Goal: Task Accomplishment & Management: Manage account settings

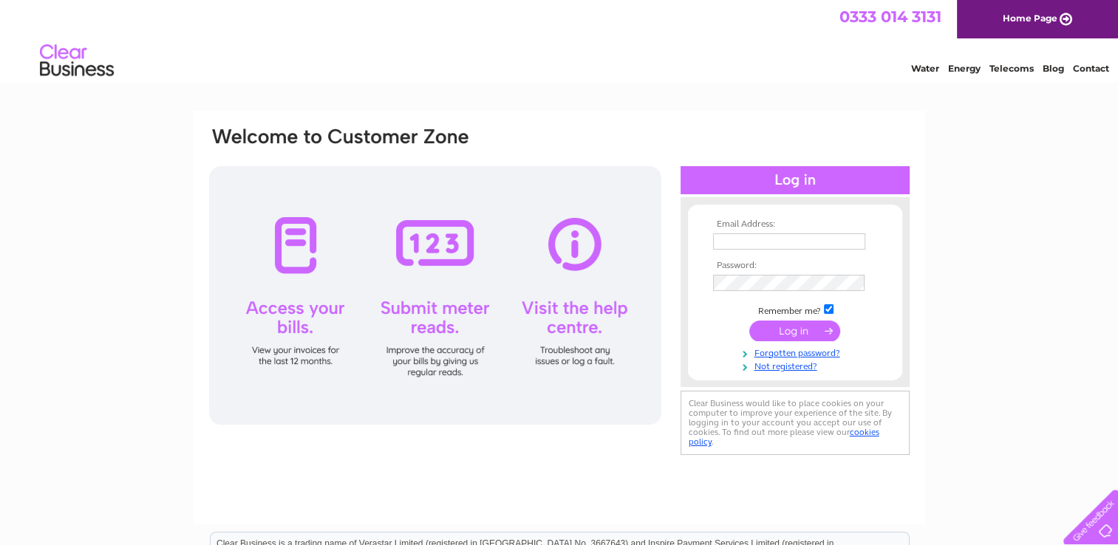
type input "purchaseledger@vetpartners.co.uk"
click at [857, 248] on input "purchaseledger@vetpartners.co.uk" at bounding box center [789, 242] width 152 height 16
click at [920, 226] on div "Email Address: purchaseledger@vetpartners.co.uk Password: Forgotten password?" at bounding box center [560, 318] width 732 height 414
click at [807, 328] on input "submit" at bounding box center [794, 331] width 91 height 21
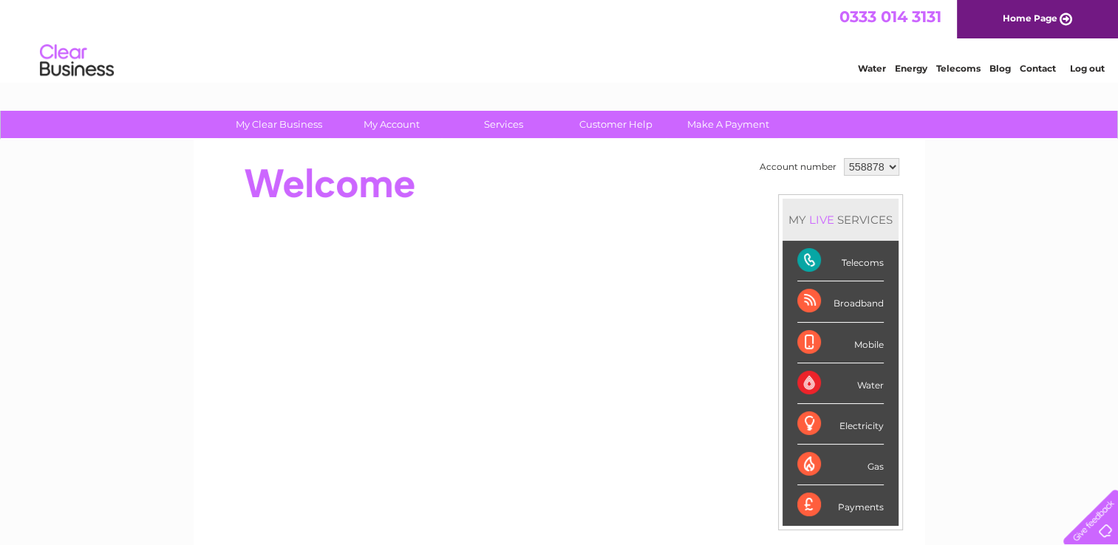
click at [888, 163] on select "558878 913112 917398 930584 966451" at bounding box center [871, 167] width 55 height 18
click at [992, 184] on div "My Clear Business Login Details My Details My Preferences Link Account My Accou…" at bounding box center [559, 526] width 1118 height 831
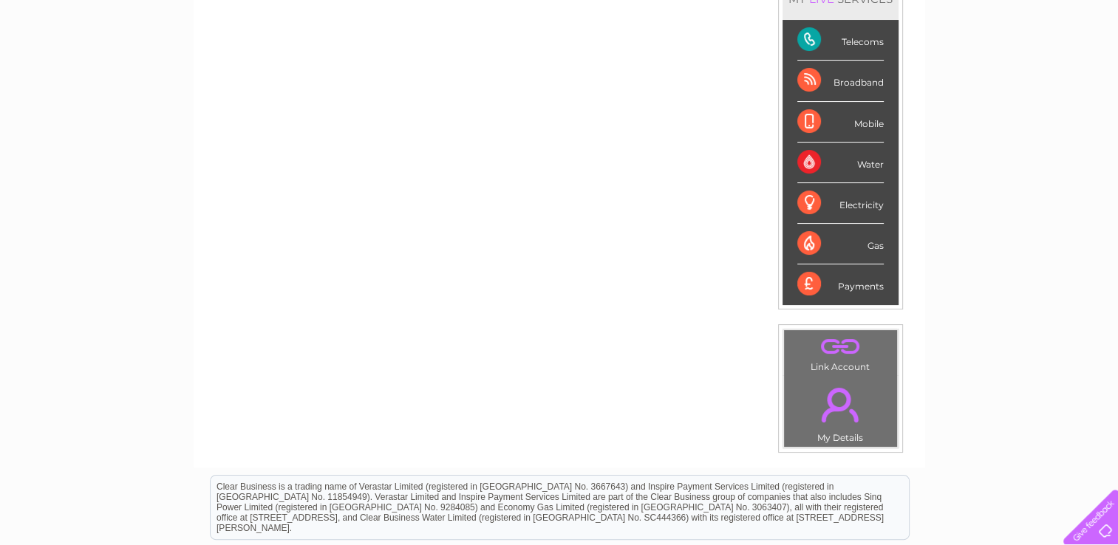
scroll to position [222, 0]
click at [834, 344] on link "." at bounding box center [841, 346] width 106 height 26
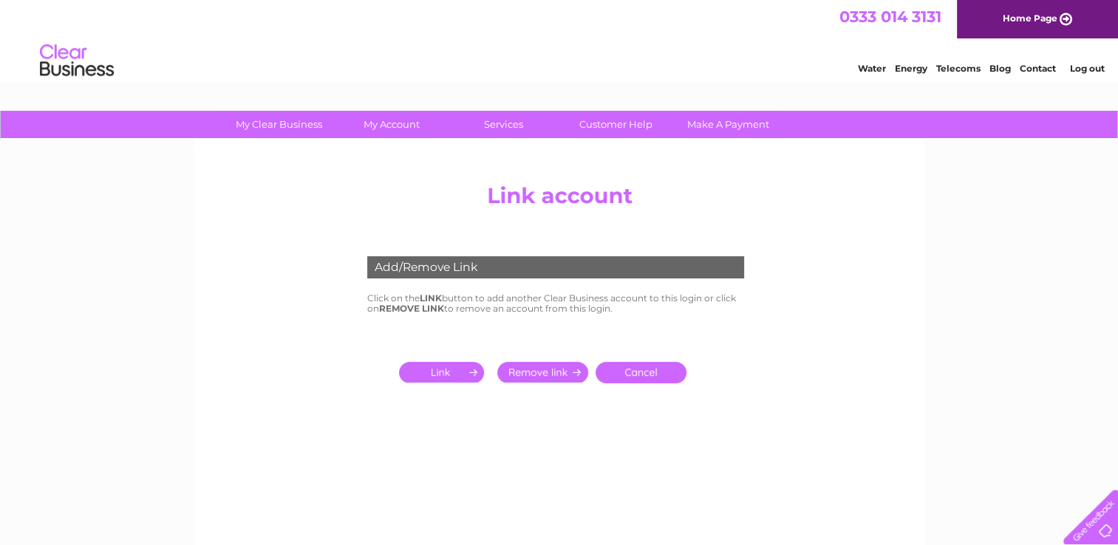
click at [452, 378] on input "submit" at bounding box center [444, 372] width 91 height 21
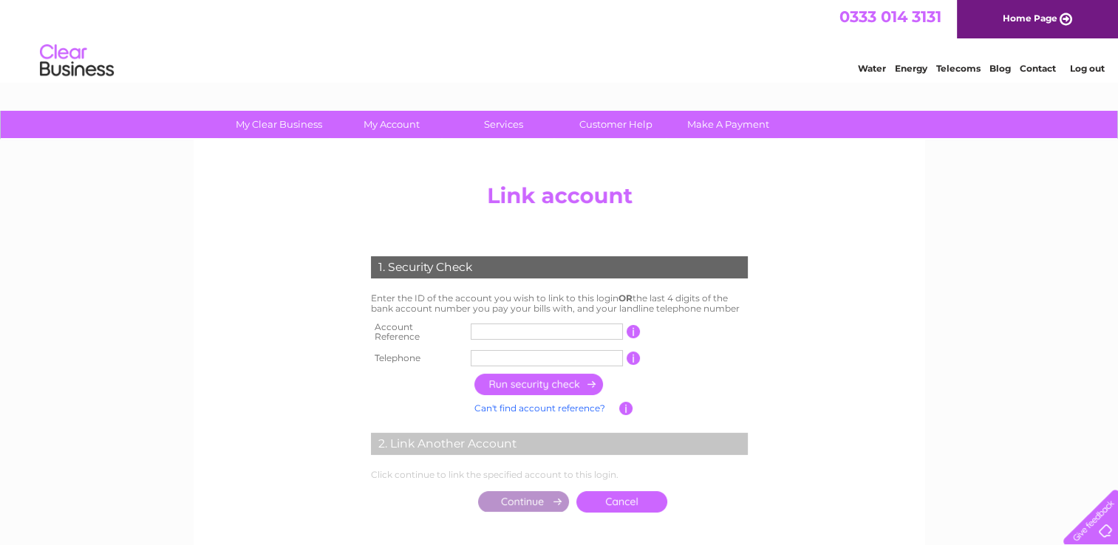
click at [528, 320] on td at bounding box center [547, 333] width 160 height 30
click at [533, 329] on input "text" at bounding box center [547, 332] width 152 height 16
type input "1040867"
click at [517, 356] on input "text" at bounding box center [547, 358] width 152 height 16
click at [553, 384] on input "button" at bounding box center [539, 384] width 130 height 21
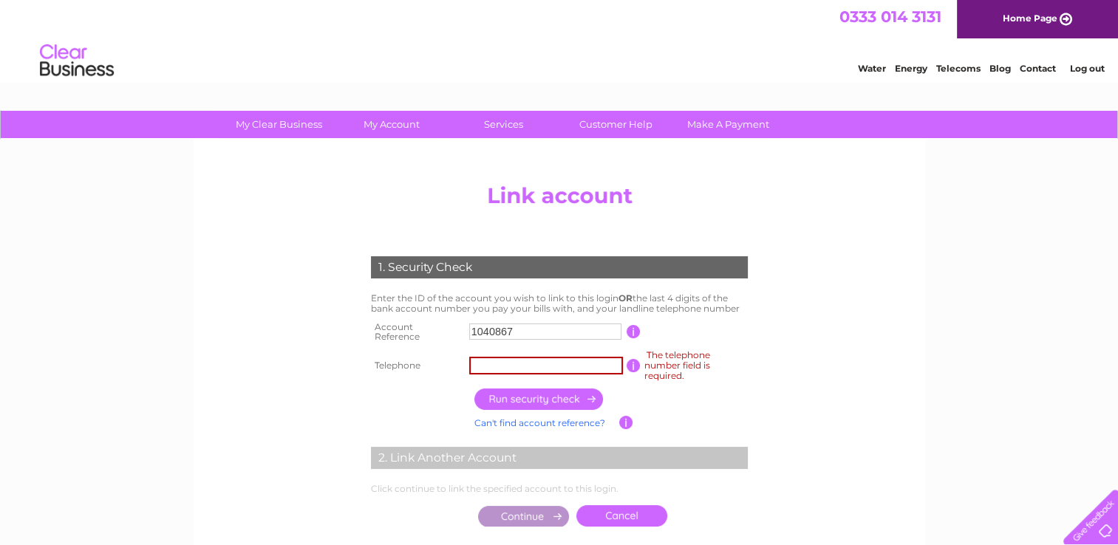
click at [552, 368] on input "text" at bounding box center [546, 366] width 154 height 18
click at [563, 395] on input "button" at bounding box center [539, 399] width 130 height 21
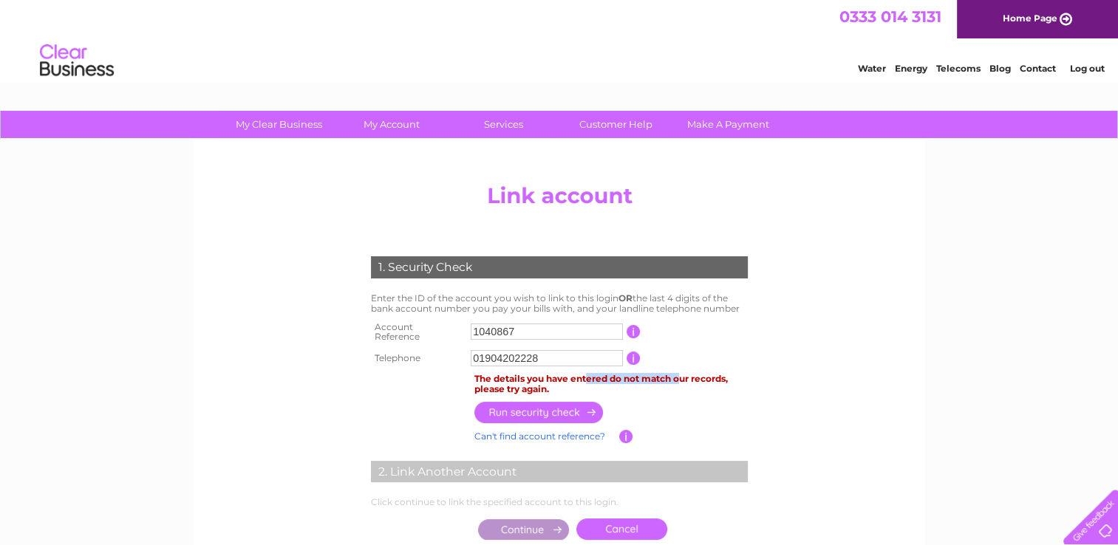
drag, startPoint x: 589, startPoint y: 372, endPoint x: 686, endPoint y: 374, distance: 96.8
click at [686, 374] on div "The details you have entered do not match our records, please try again." at bounding box center [610, 384] width 273 height 21
drag, startPoint x: 686, startPoint y: 374, endPoint x: 669, endPoint y: 377, distance: 17.3
click at [707, 377] on div "The details you have entered do not match our records, please try again." at bounding box center [610, 384] width 273 height 21
drag, startPoint x: 594, startPoint y: 358, endPoint x: 479, endPoint y: 353, distance: 115.4
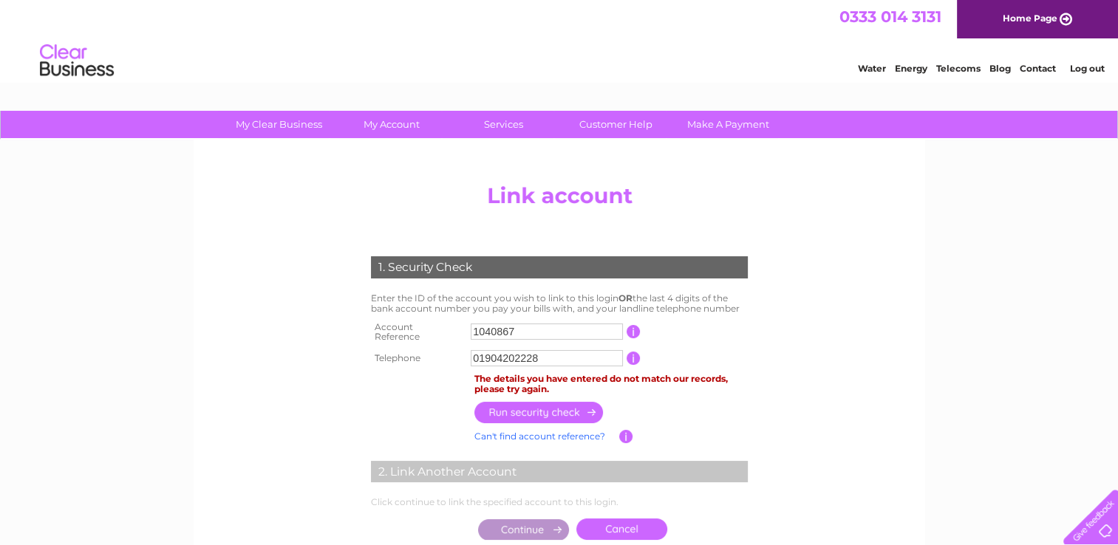
click at [479, 353] on input "01904202228" at bounding box center [547, 358] width 152 height 16
click at [559, 409] on input "button" at bounding box center [539, 412] width 130 height 21
drag, startPoint x: 489, startPoint y: 350, endPoint x: 655, endPoint y: 351, distance: 165.5
click at [633, 362] on tr "Telephone 01475721155 1 of the landline telephone numbers you have given us" at bounding box center [559, 359] width 384 height 24
type input "01418874111"
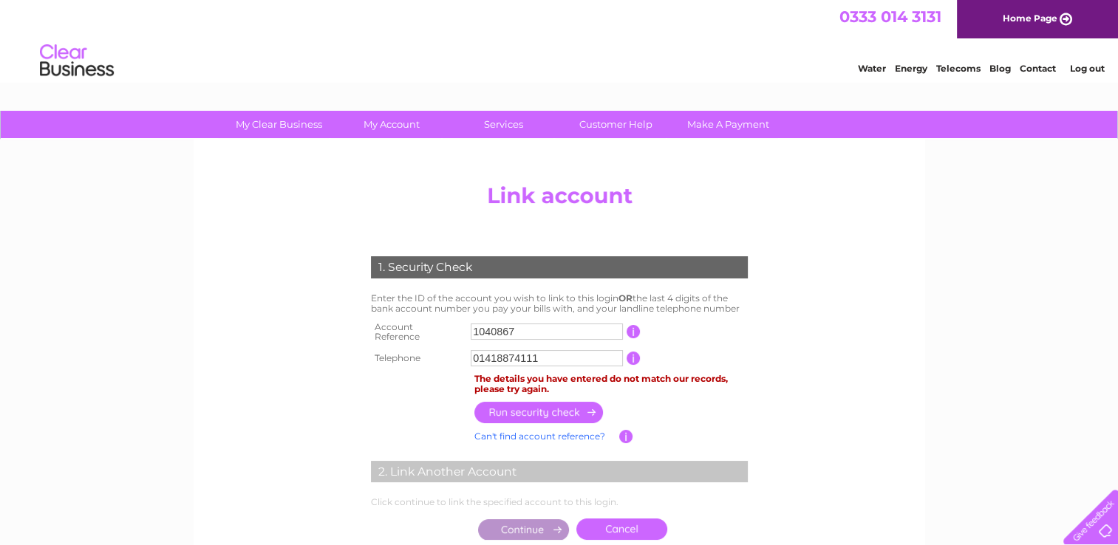
click at [575, 411] on input "button" at bounding box center [539, 412] width 130 height 21
drag, startPoint x: 534, startPoint y: 324, endPoint x: 461, endPoint y: 327, distance: 73.3
click at [466, 327] on tr "Account Reference 1040867 This should appear at the top of your bill and its th…" at bounding box center [559, 333] width 384 height 30
click at [548, 406] on input "button" at bounding box center [539, 412] width 130 height 21
click at [488, 331] on input "CB904759" at bounding box center [547, 332] width 152 height 16
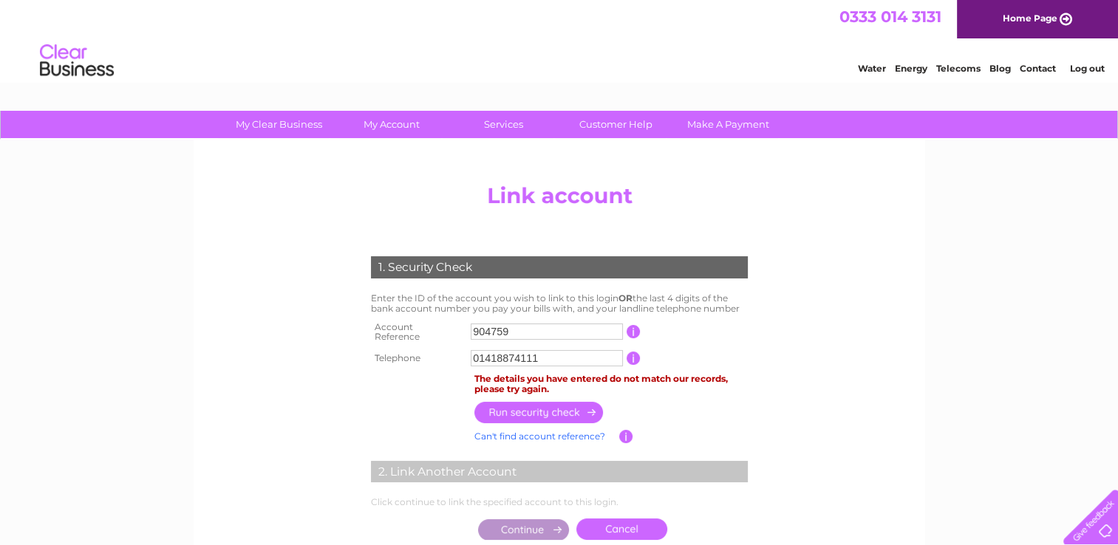
type input "904759"
click at [532, 409] on input "button" at bounding box center [539, 412] width 130 height 21
click at [567, 427] on td "Can't find account reference? Enter account number" at bounding box center [545, 436] width 149 height 19
click at [570, 431] on link "Can't find account reference?" at bounding box center [539, 436] width 131 height 11
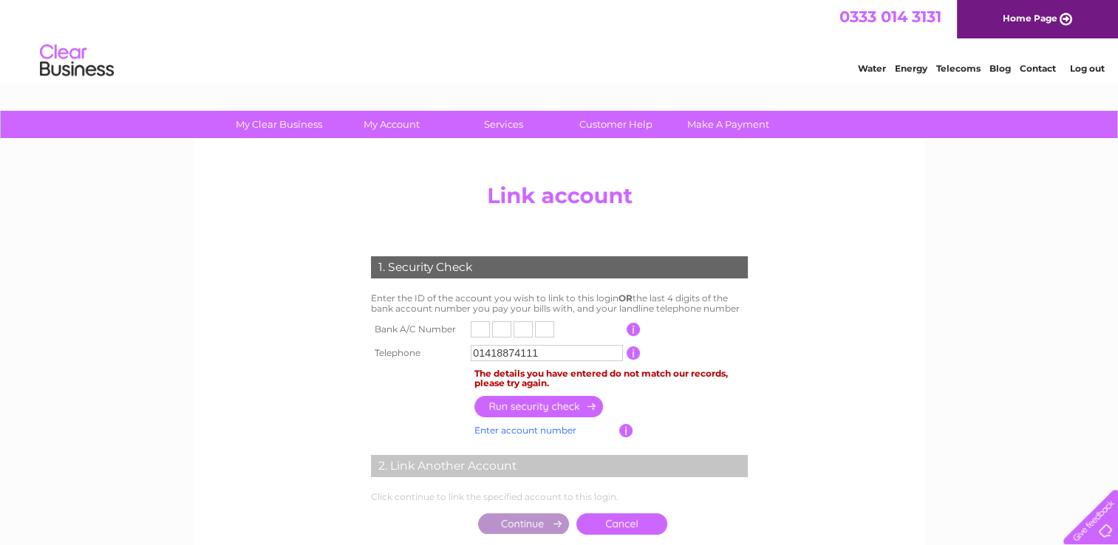
click at [476, 330] on input "text" at bounding box center [480, 329] width 19 height 16
click at [476, 327] on input "text" at bounding box center [480, 329] width 19 height 16
type input "8"
type input "4"
type input "7"
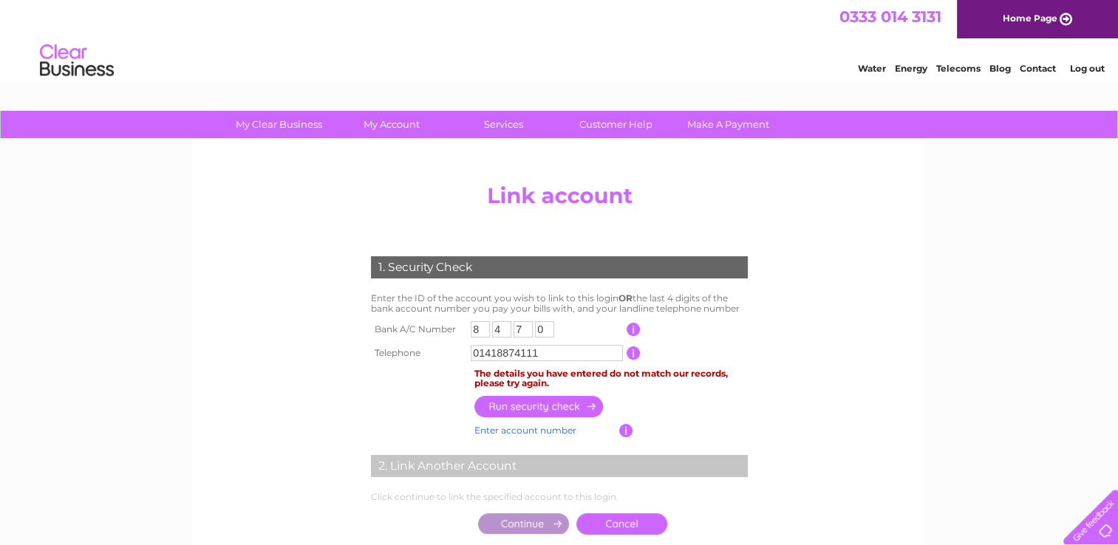
type input "0"
click at [514, 409] on input "button" at bounding box center [539, 406] width 130 height 21
drag, startPoint x: 554, startPoint y: 353, endPoint x: 486, endPoint y: 351, distance: 68.0
click at [486, 351] on input "01418874111" at bounding box center [547, 353] width 152 height 16
click at [547, 401] on input "button" at bounding box center [539, 406] width 130 height 21
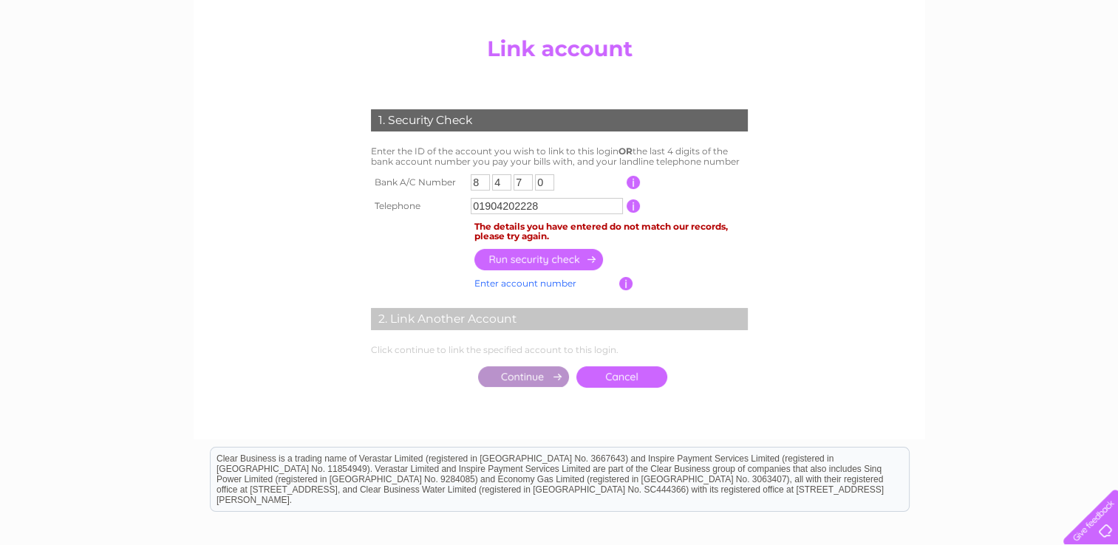
scroll to position [148, 0]
drag, startPoint x: 542, startPoint y: 205, endPoint x: 486, endPoint y: 211, distance: 57.2
click at [486, 211] on input "01904202228" at bounding box center [547, 205] width 152 height 16
type input "01475721155"
click at [547, 268] on input "button" at bounding box center [539, 258] width 130 height 21
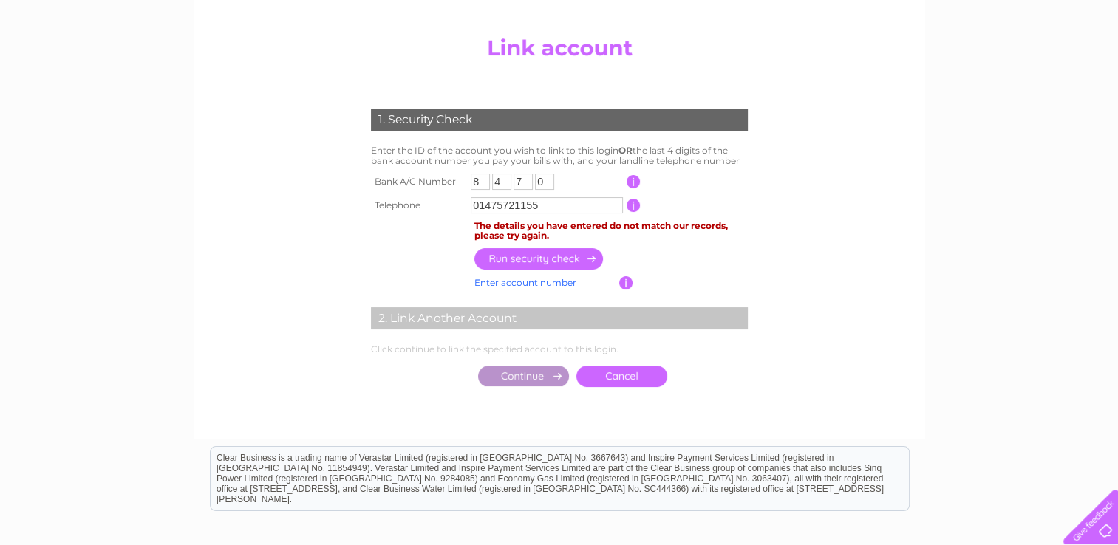
click at [548, 259] on input "button" at bounding box center [539, 258] width 130 height 21
click at [652, 377] on link "Cancel" at bounding box center [621, 376] width 91 height 21
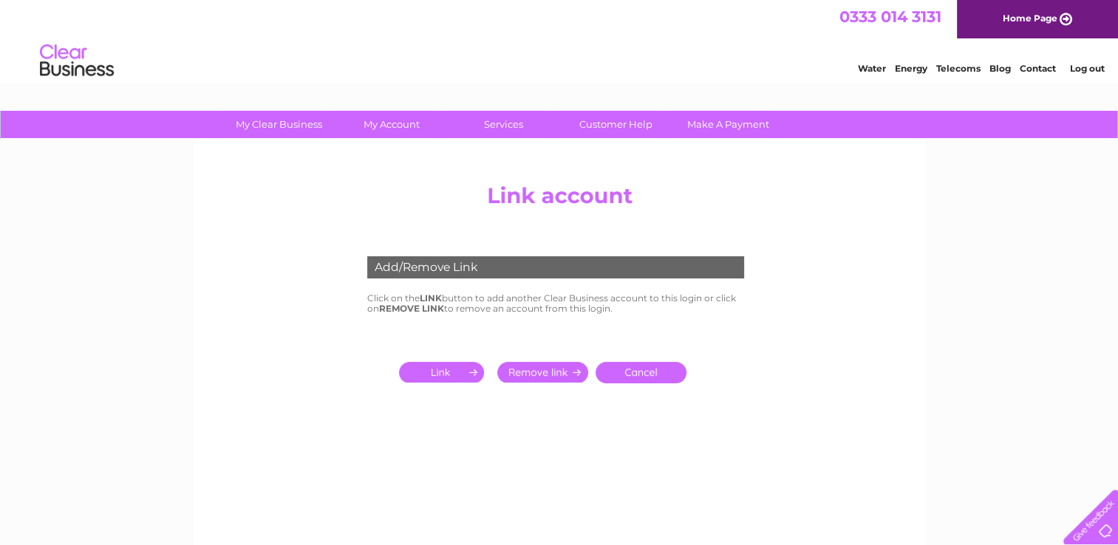
click at [654, 368] on link "Cancel" at bounding box center [641, 372] width 91 height 21
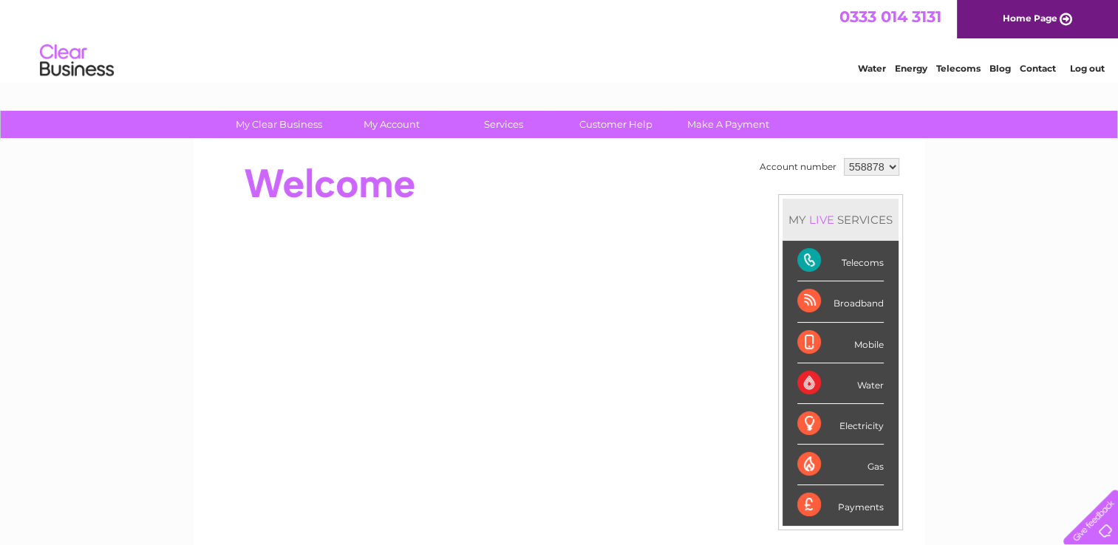
click at [871, 163] on select "558878 913112 917398 930584 966451" at bounding box center [871, 167] width 55 height 18
select select "930584"
click at [844, 158] on select "558878 913112 917398 930584 966451" at bounding box center [871, 167] width 55 height 18
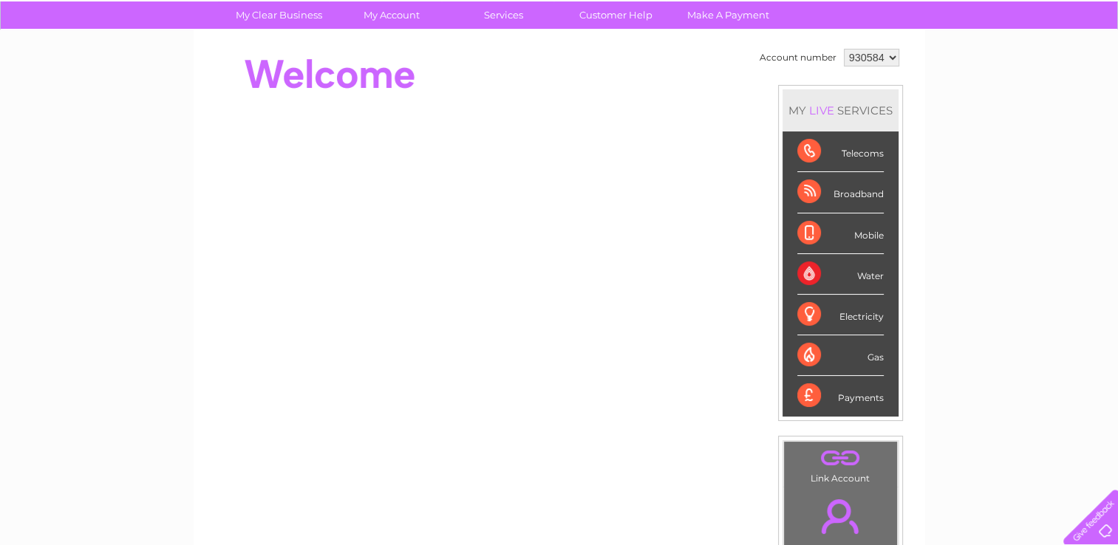
scroll to position [222, 0]
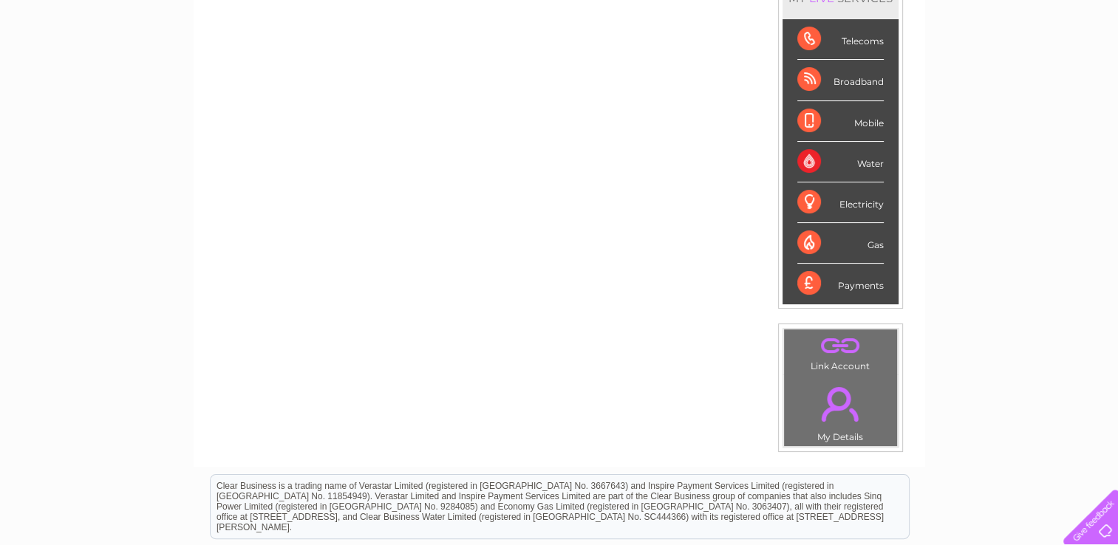
click at [838, 345] on link "." at bounding box center [841, 346] width 106 height 26
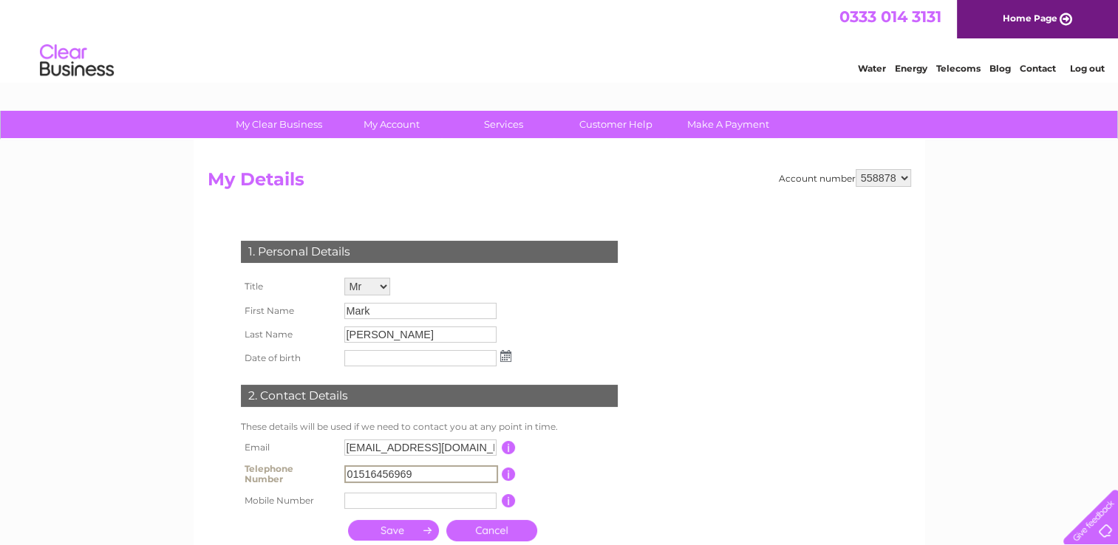
drag, startPoint x: 425, startPoint y: 474, endPoint x: 346, endPoint y: 474, distance: 79.1
click at [346, 474] on input "01516456969" at bounding box center [421, 475] width 154 height 18
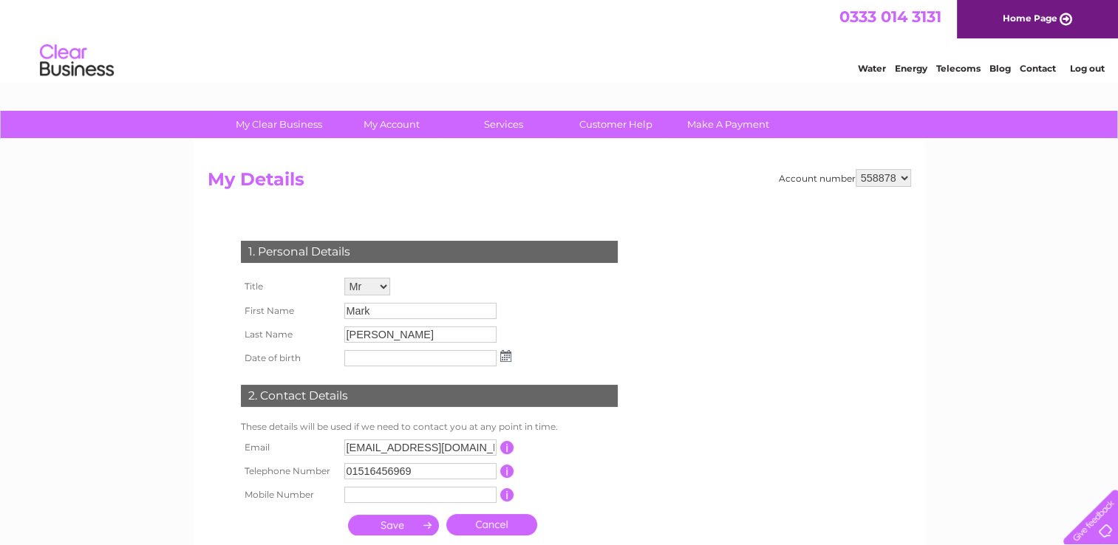
click at [67, 56] on img at bounding box center [76, 60] width 75 height 45
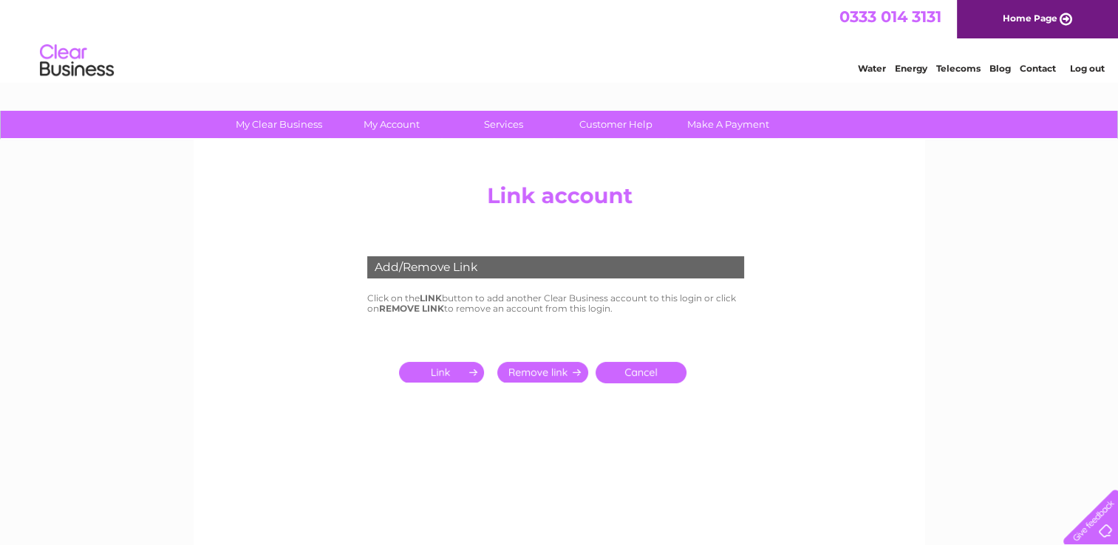
click at [455, 372] on input "submit" at bounding box center [444, 372] width 91 height 21
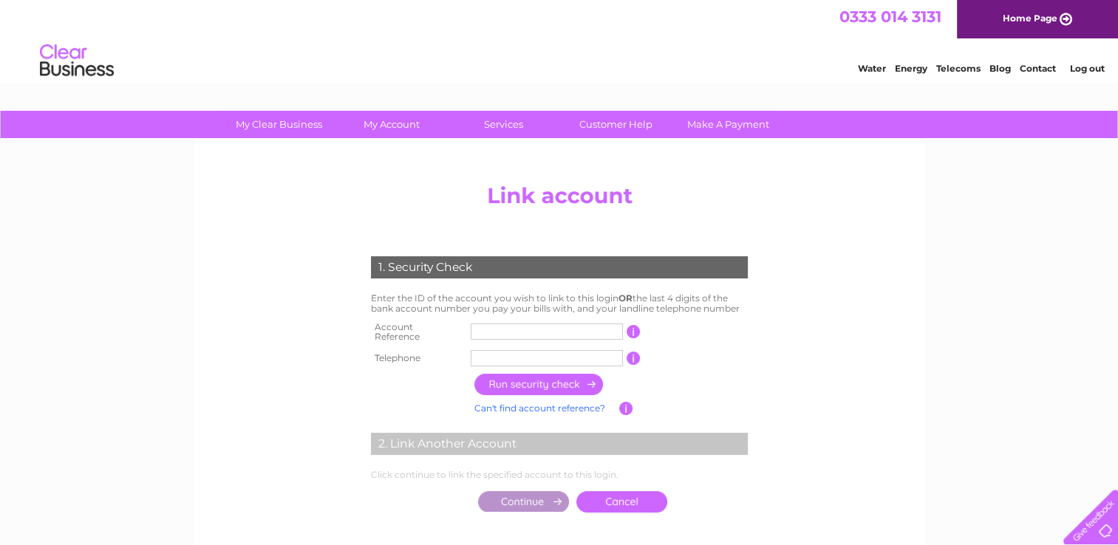
click at [522, 350] on input "text" at bounding box center [547, 358] width 152 height 16
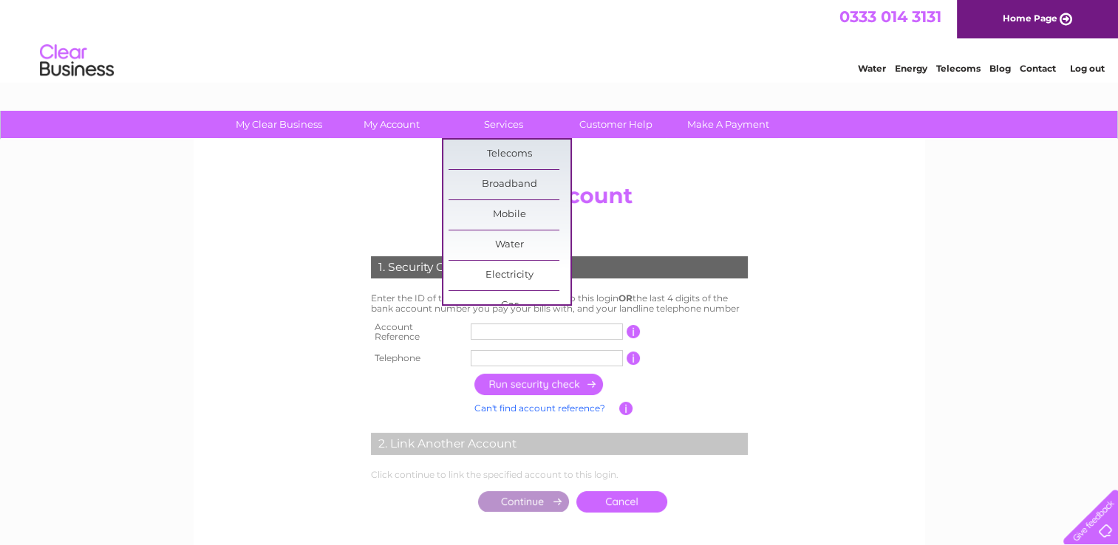
click at [562, 347] on div "My Clear Business Login Details My Details My Preferences Link Account My Accou…" at bounding box center [559, 464] width 1118 height 706
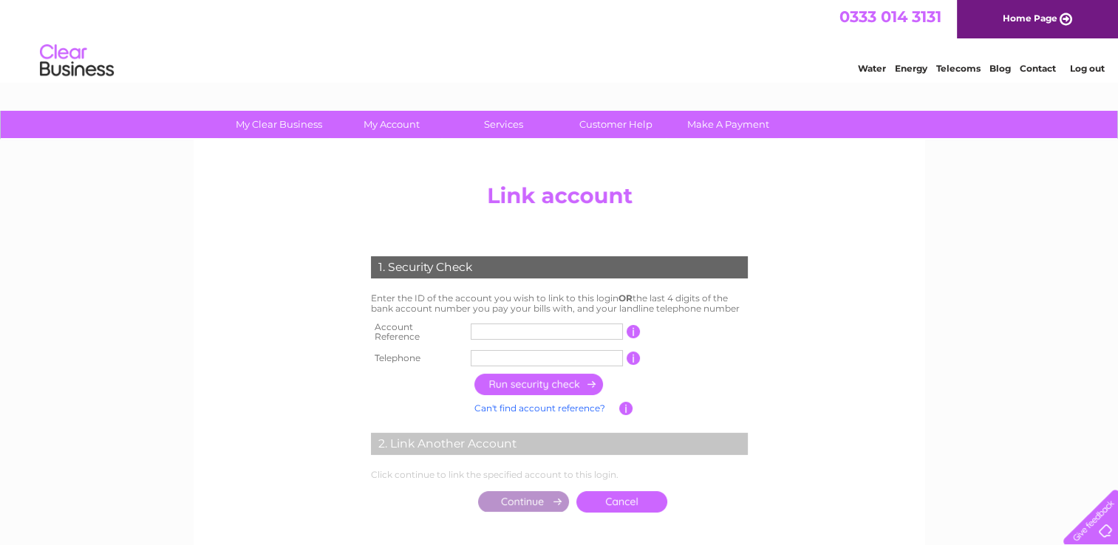
click at [580, 350] on input "text" at bounding box center [547, 358] width 152 height 16
type input "01516456969"
click at [851, 330] on center "Add/Remove Link Click on the LINK button to add another Clear Business account …" at bounding box center [560, 363] width 704 height 373
click at [596, 325] on input "text" at bounding box center [547, 332] width 152 height 16
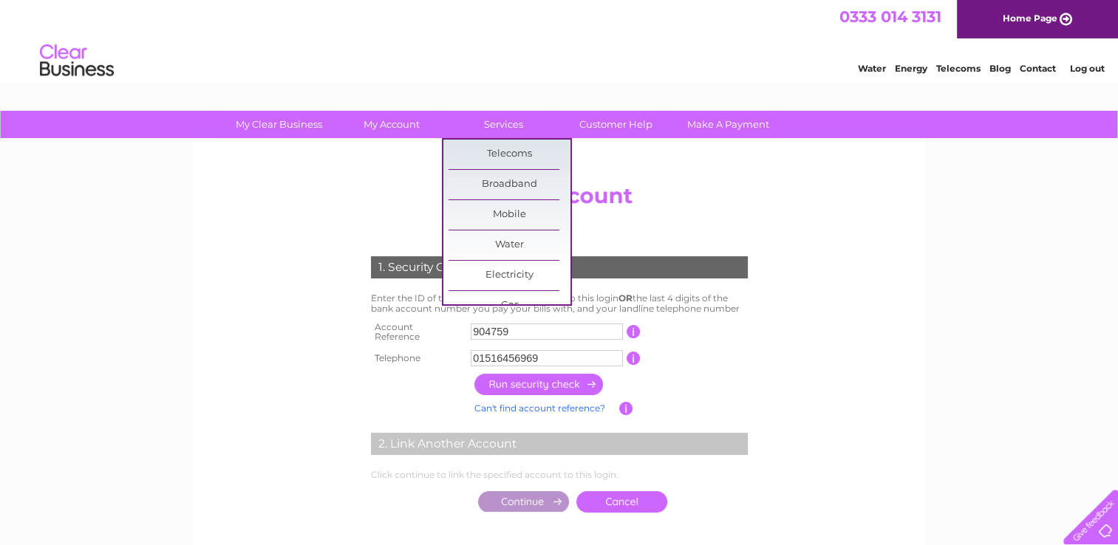
click at [545, 378] on input "button" at bounding box center [539, 384] width 130 height 21
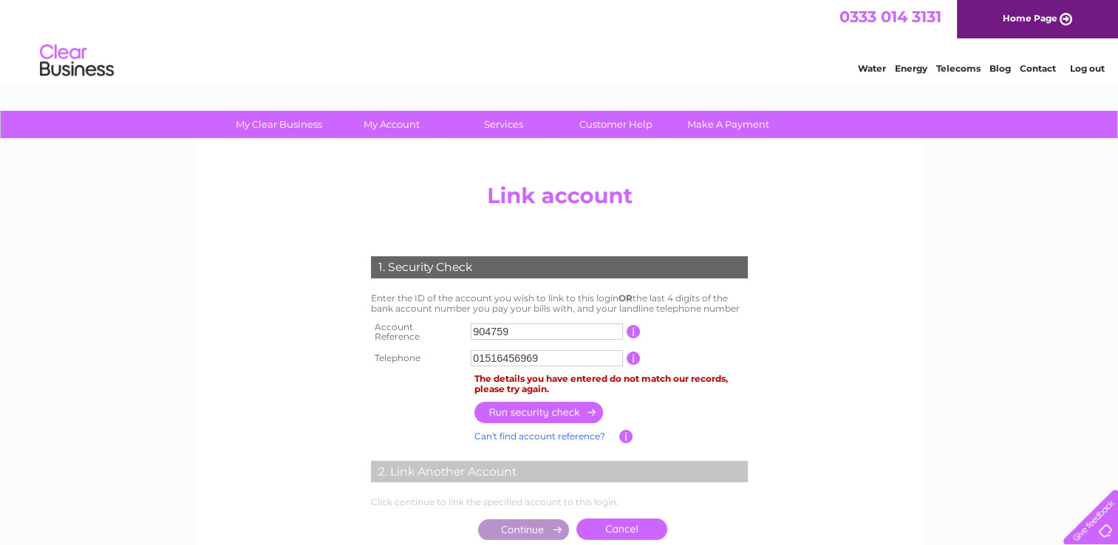
click at [473, 327] on input "904759" at bounding box center [547, 332] width 152 height 16
click at [474, 329] on input "904759" at bounding box center [547, 332] width 152 height 16
click at [526, 406] on input "button" at bounding box center [539, 412] width 130 height 21
drag, startPoint x: 541, startPoint y: 328, endPoint x: 465, endPoint y: 326, distance: 76.1
click at [465, 326] on tr "Account Reference CB904759 This should appear at the top of your bill and its t…" at bounding box center [559, 333] width 384 height 30
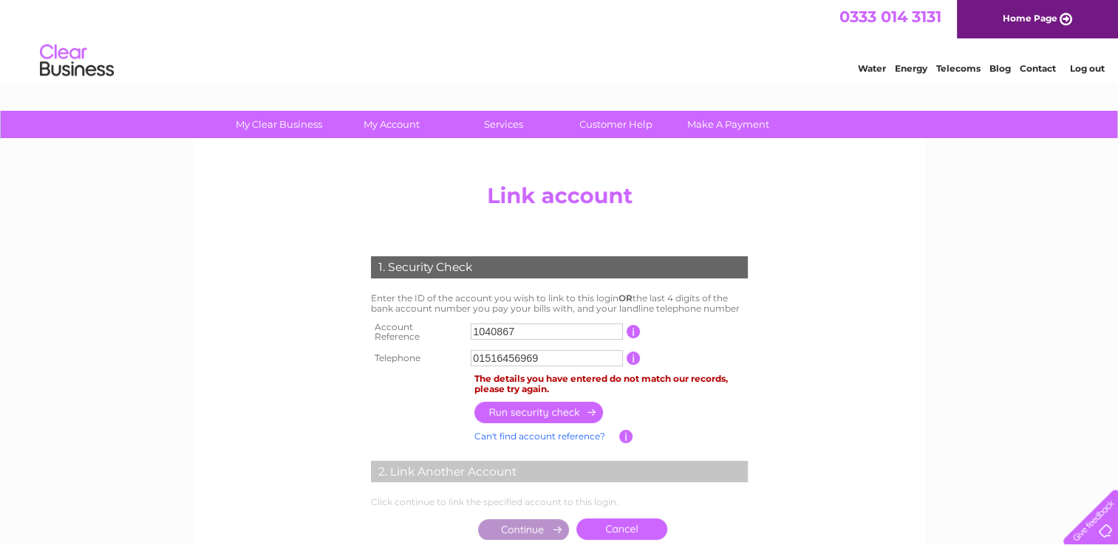
type input "1040867"
click at [526, 402] on input "button" at bounding box center [539, 412] width 130 height 21
drag, startPoint x: 547, startPoint y: 331, endPoint x: 450, endPoint y: 327, distance: 96.9
click at [450, 327] on tr "Account Reference 1040867 This should appear at the top of your bill and its th…" at bounding box center [559, 333] width 384 height 30
drag, startPoint x: 573, startPoint y: 354, endPoint x: 453, endPoint y: 344, distance: 120.8
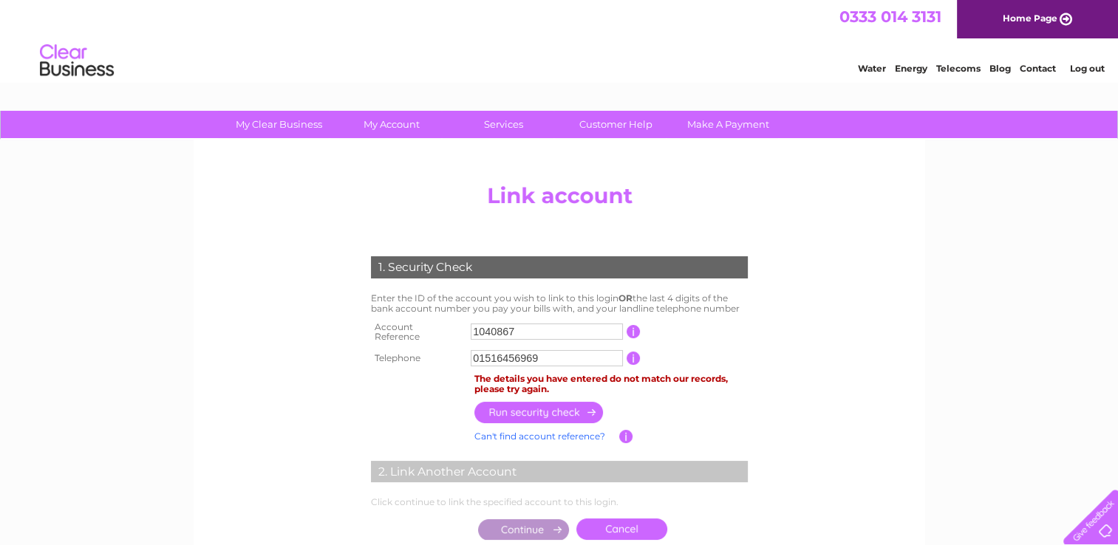
click at [453, 347] on tr "Telephone 01516456969 1 of the landline telephone numbers you have given us" at bounding box center [559, 359] width 384 height 24
click at [573, 404] on input "button" at bounding box center [539, 412] width 130 height 21
click at [589, 431] on link "Can't find account reference?" at bounding box center [539, 436] width 131 height 11
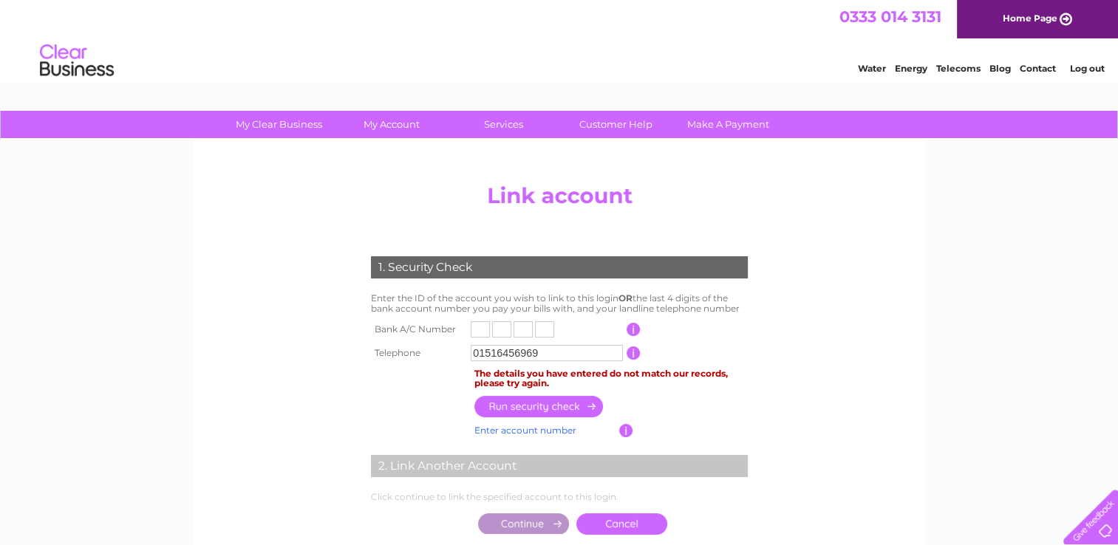
click at [482, 330] on input "text" at bounding box center [480, 329] width 19 height 16
type input "0"
type input "8"
type input "9"
type input "2"
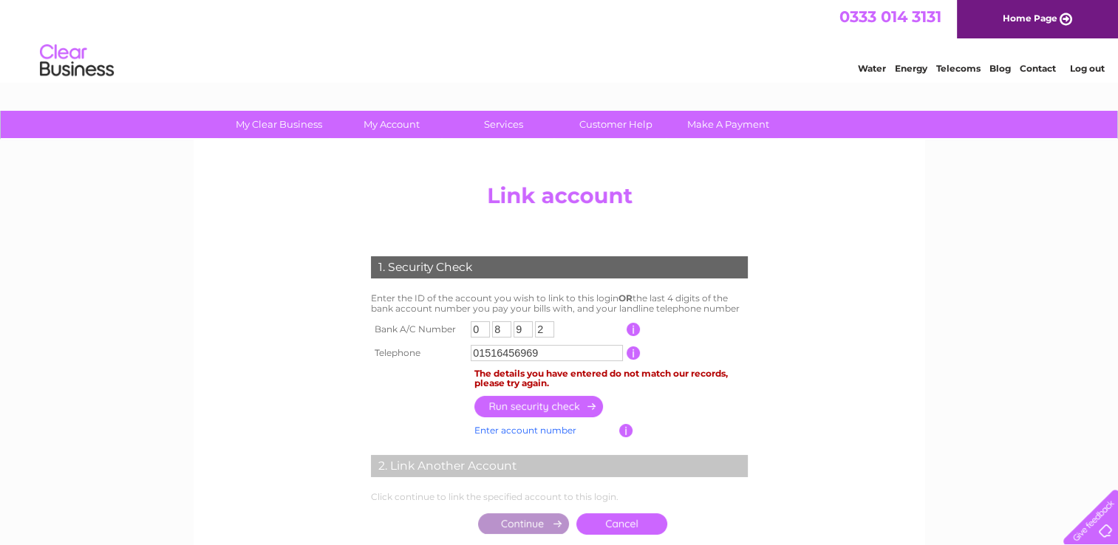
click at [544, 403] on input "button" at bounding box center [539, 406] width 130 height 21
click at [558, 404] on input "button" at bounding box center [539, 406] width 130 height 21
drag, startPoint x: 483, startPoint y: 350, endPoint x: 627, endPoint y: 338, distance: 144.7
click at [612, 350] on input "01516456969" at bounding box center [547, 353] width 152 height 16
type input "01904202228"
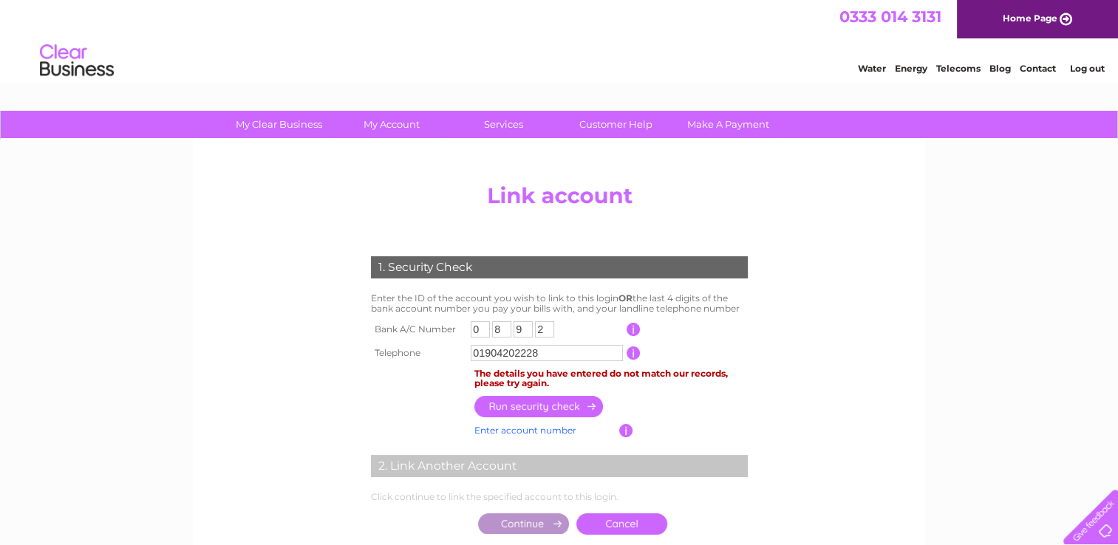
click at [548, 406] on input "button" at bounding box center [539, 406] width 130 height 21
click at [550, 408] on input "button" at bounding box center [539, 406] width 130 height 21
click at [628, 433] on input "button" at bounding box center [626, 430] width 14 height 13
click at [624, 427] on input "button" at bounding box center [626, 430] width 14 height 13
click at [624, 430] on input "button" at bounding box center [626, 430] width 14 height 13
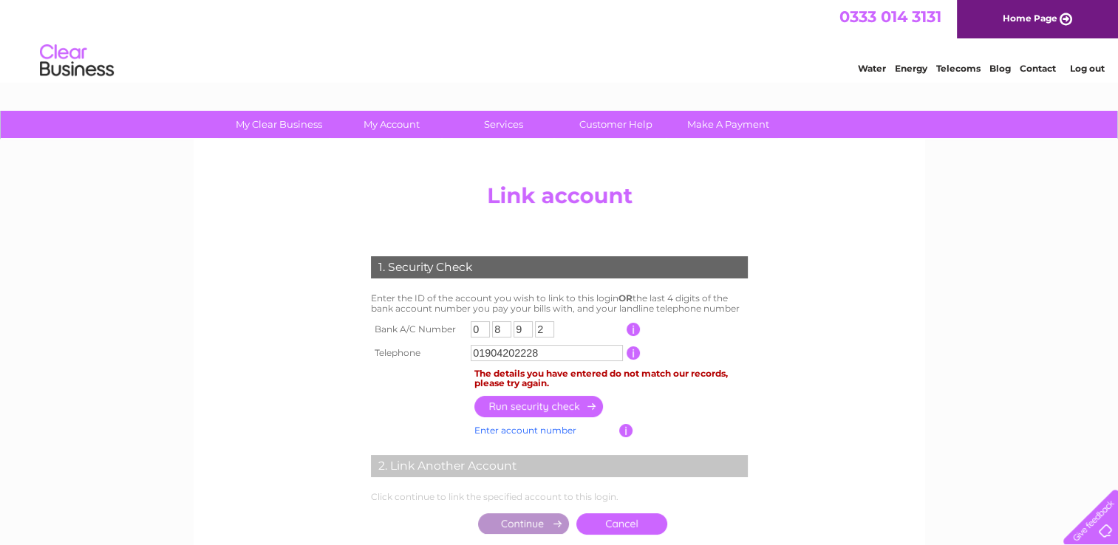
click at [732, 415] on td at bounding box center [611, 406] width 281 height 29
click at [541, 332] on input "2" at bounding box center [544, 329] width 19 height 16
click at [557, 427] on link "Enter account number" at bounding box center [525, 430] width 102 height 11
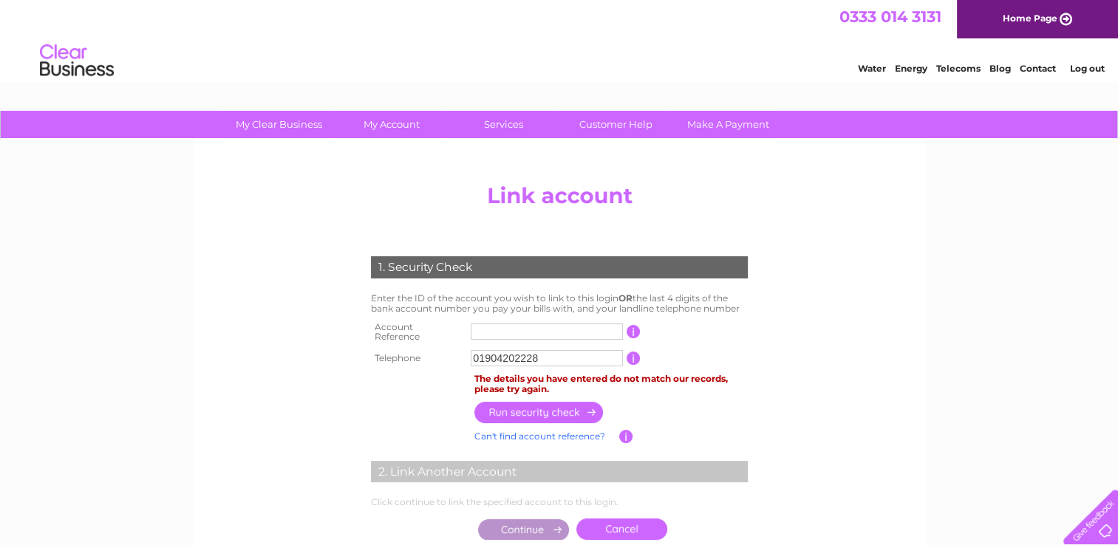
click at [524, 327] on input "text" at bounding box center [547, 332] width 152 height 16
click at [555, 411] on input "button" at bounding box center [539, 412] width 130 height 21
click at [474, 330] on input "904760" at bounding box center [547, 332] width 152 height 16
type input "CB904760"
click at [542, 412] on input "button" at bounding box center [539, 412] width 130 height 21
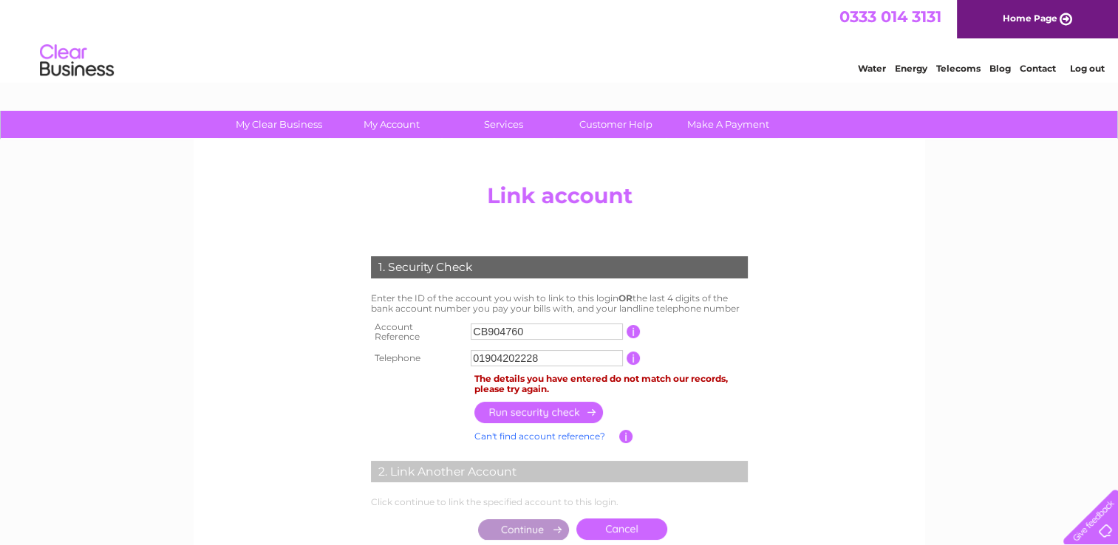
click at [544, 408] on input "button" at bounding box center [539, 412] width 130 height 21
click at [740, 198] on div at bounding box center [559, 194] width 532 height 35
click at [571, 75] on div "Water Energy Telecoms Blog Contact Log out" at bounding box center [559, 62] width 1118 height 48
